Goal: Transaction & Acquisition: Subscribe to service/newsletter

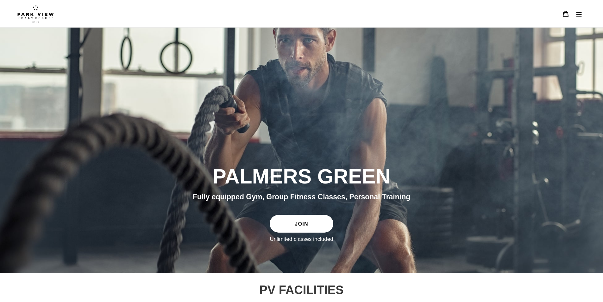
click at [582, 12] on button "Menu" at bounding box center [578, 14] width 13 height 14
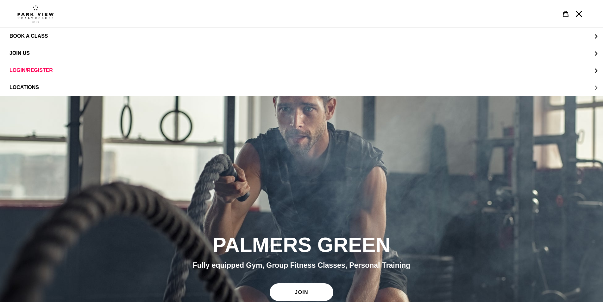
click at [29, 87] on span "LOCATIONS" at bounding box center [23, 87] width 29 height 5
click at [38, 86] on span "Palmers Green" at bounding box center [44, 88] width 44 height 6
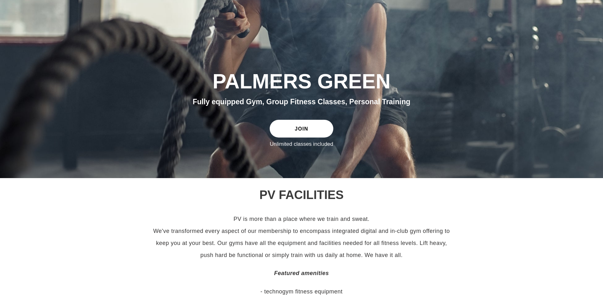
scroll to position [158, 0]
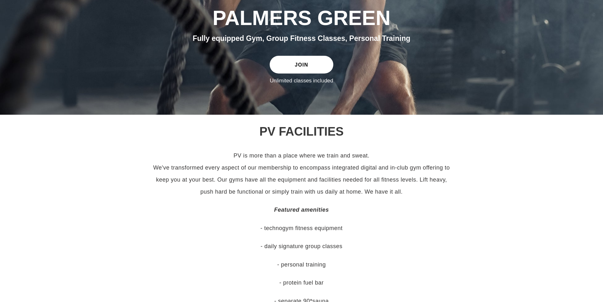
click at [292, 68] on link "JOIN" at bounding box center [301, 65] width 63 height 18
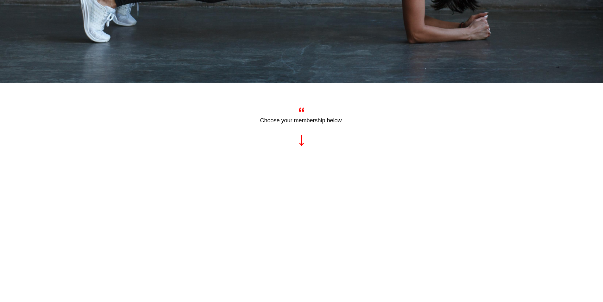
scroll to position [32, 0]
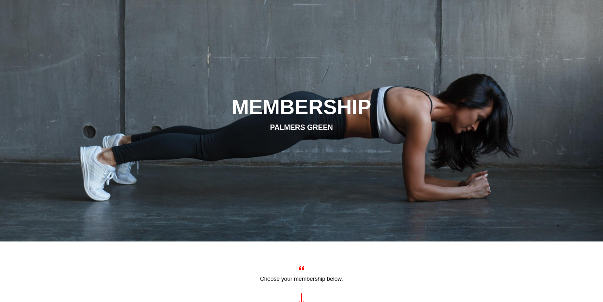
click at [0, 0] on div "slideshow" at bounding box center [301, 118] width 603 height 245
